Goal: Book appointment/travel/reservation

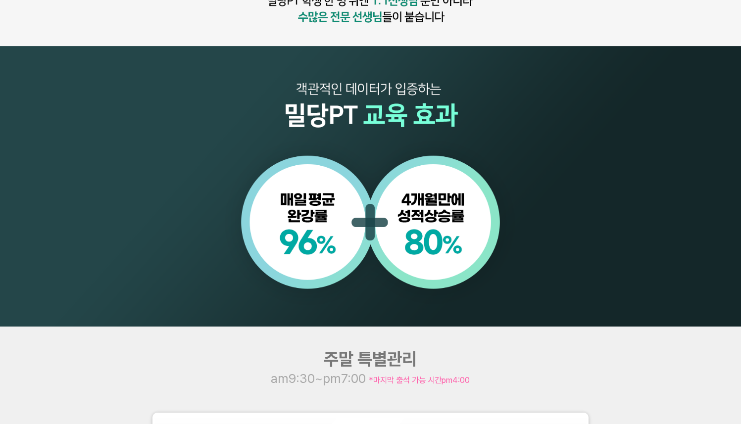
scroll to position [1007, 0]
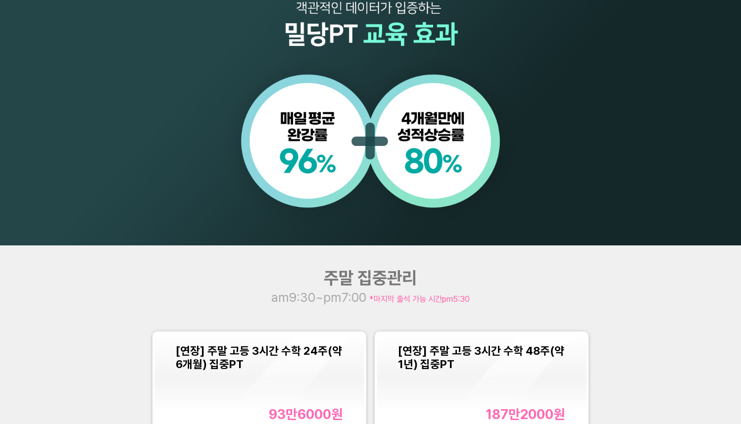
scroll to position [1002, 0]
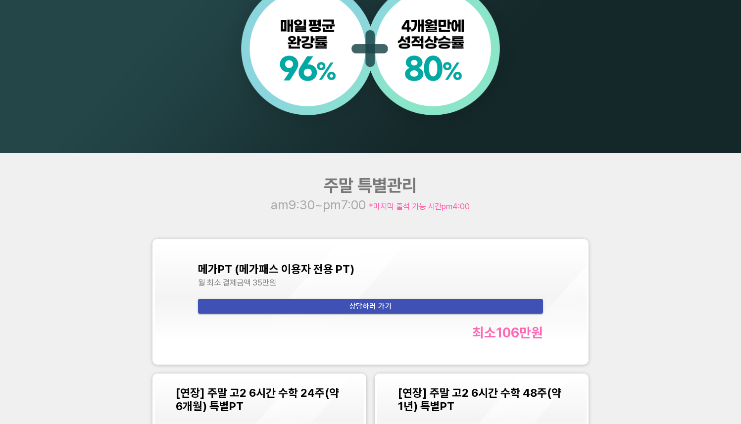
scroll to position [1044, 0]
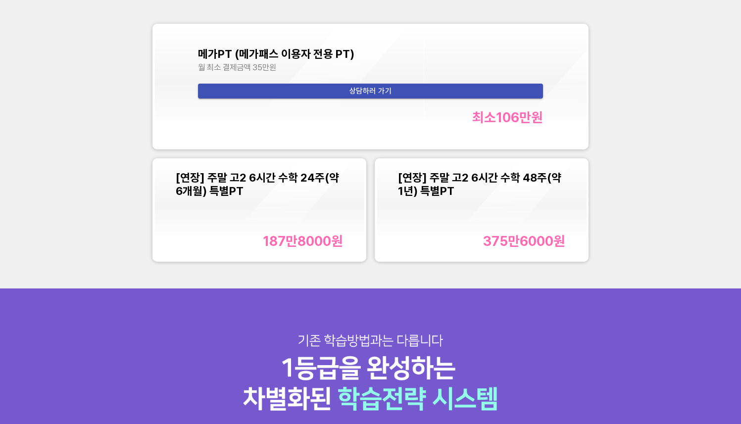
scroll to position [1052, 0]
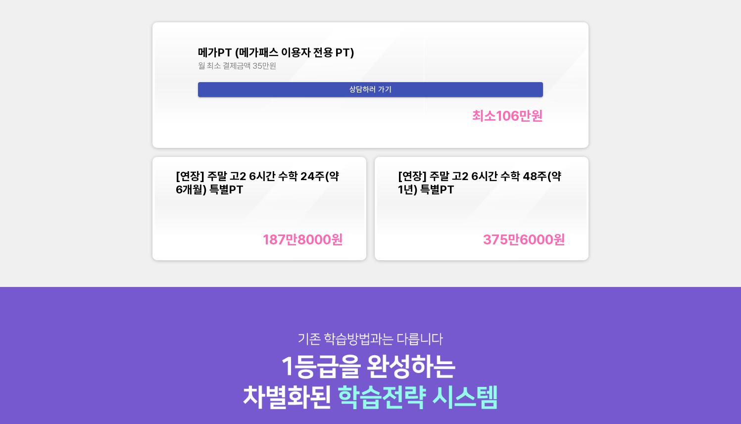
click at [72, 212] on div "주말 특별관리 am9:30~pm7:00 *마지막 출석 가능 시간 pm4:00 메가PT (메가패스 이용자 전용 PT) 월 최소 결제금액 35만원…" at bounding box center [370, 111] width 741 height 351
